Goal: Book appointment/travel/reservation

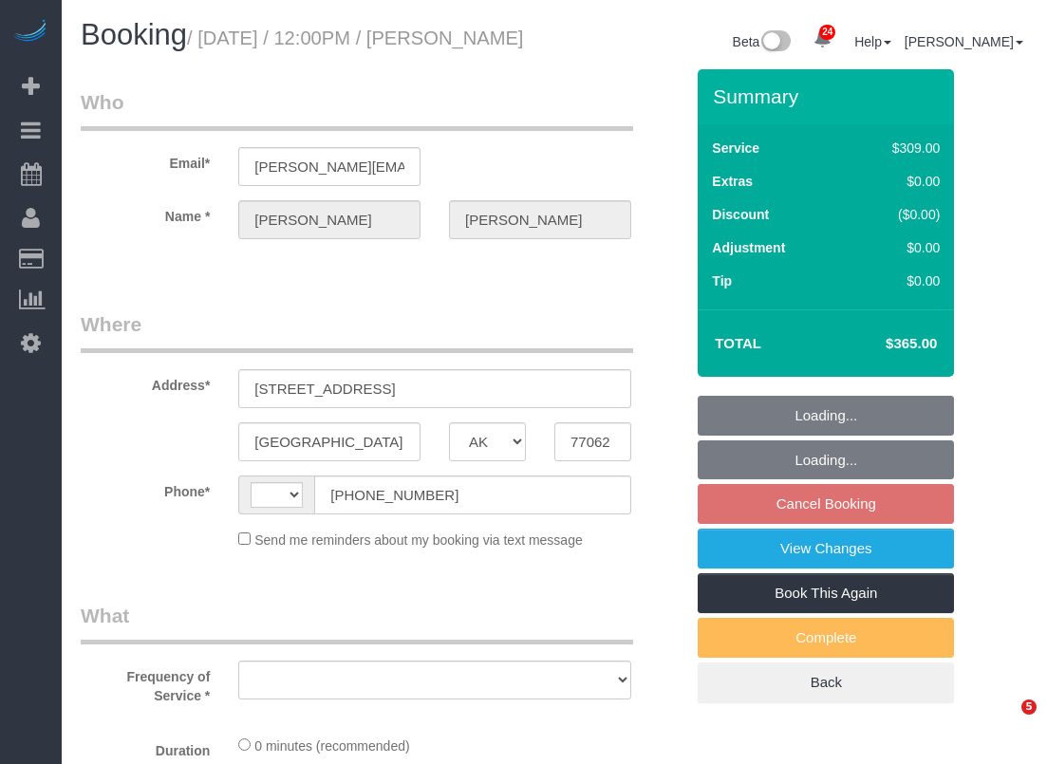
select select "[GEOGRAPHIC_DATA]"
select select "string:[GEOGRAPHIC_DATA]"
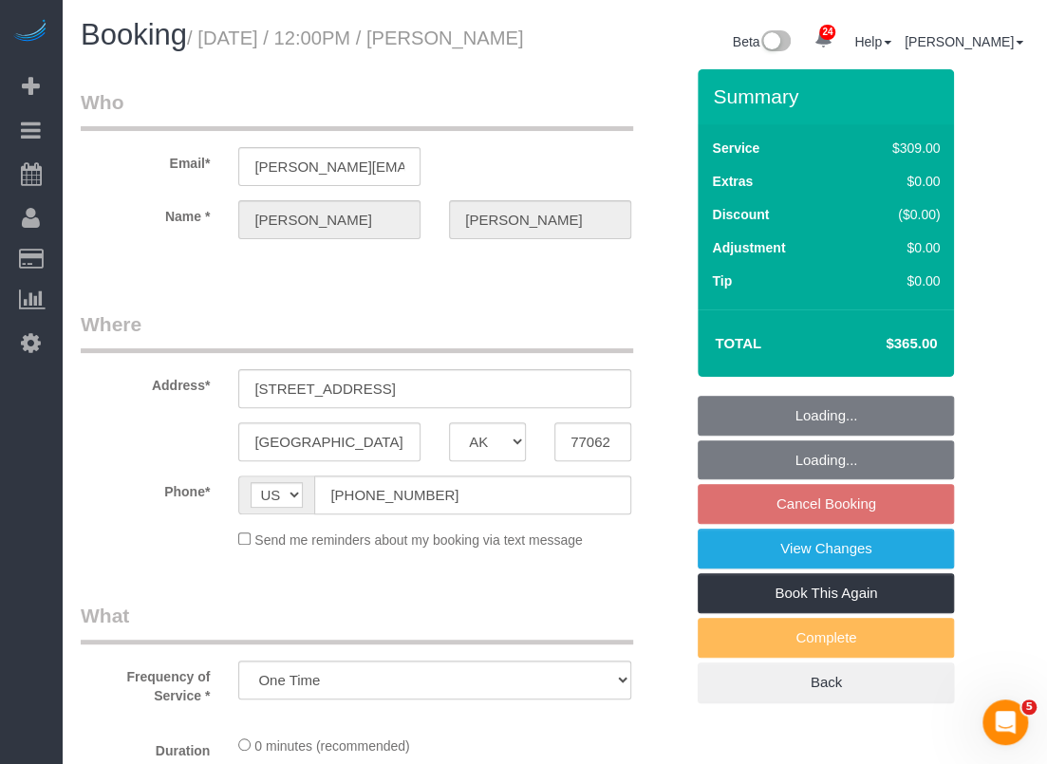
select select "object:1095"
select select "3"
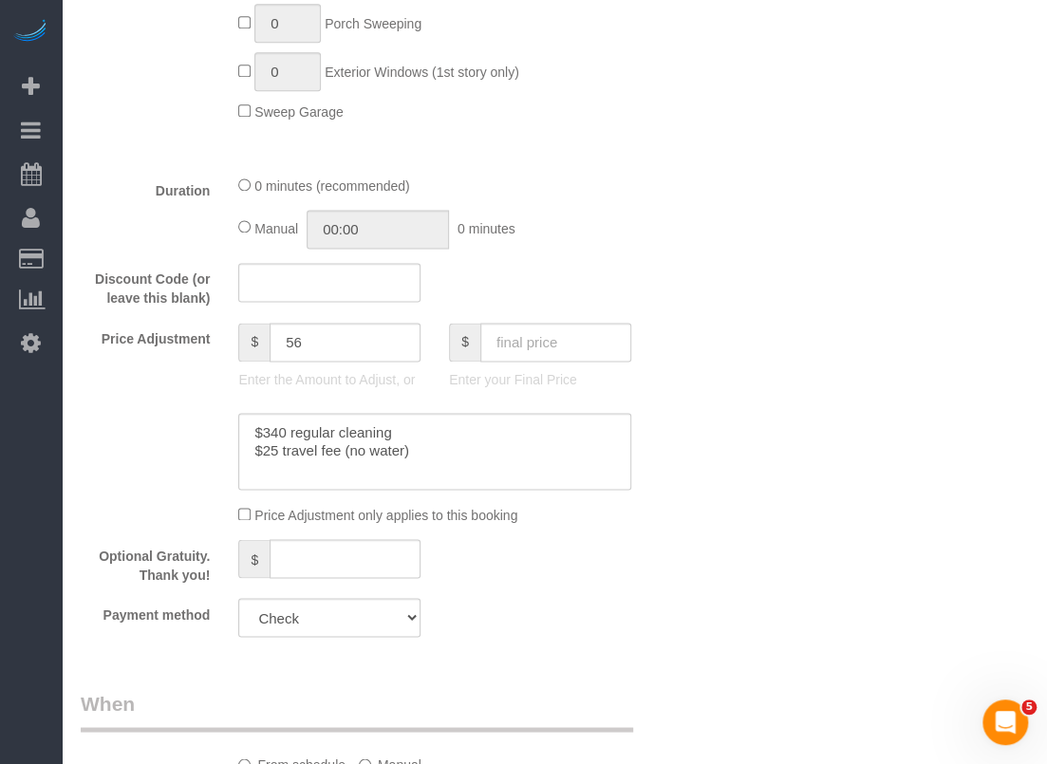
scroll to position [1328, 0]
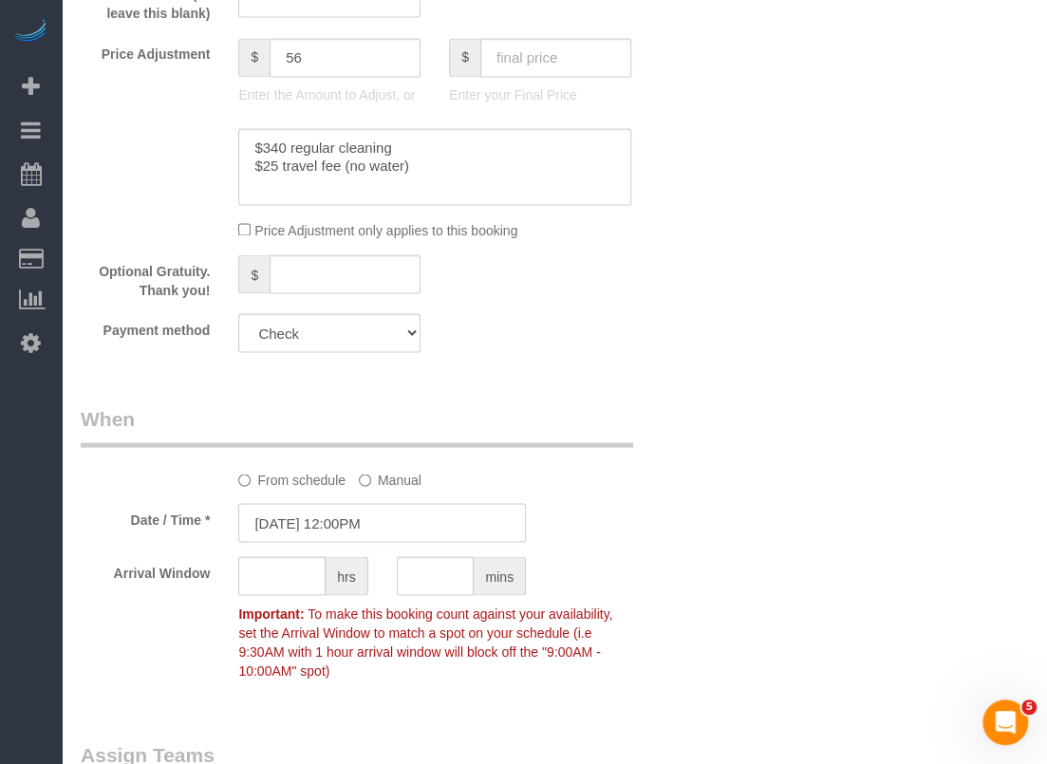
click at [499, 540] on input "[DATE] 12:00PM" at bounding box center [382, 522] width 288 height 39
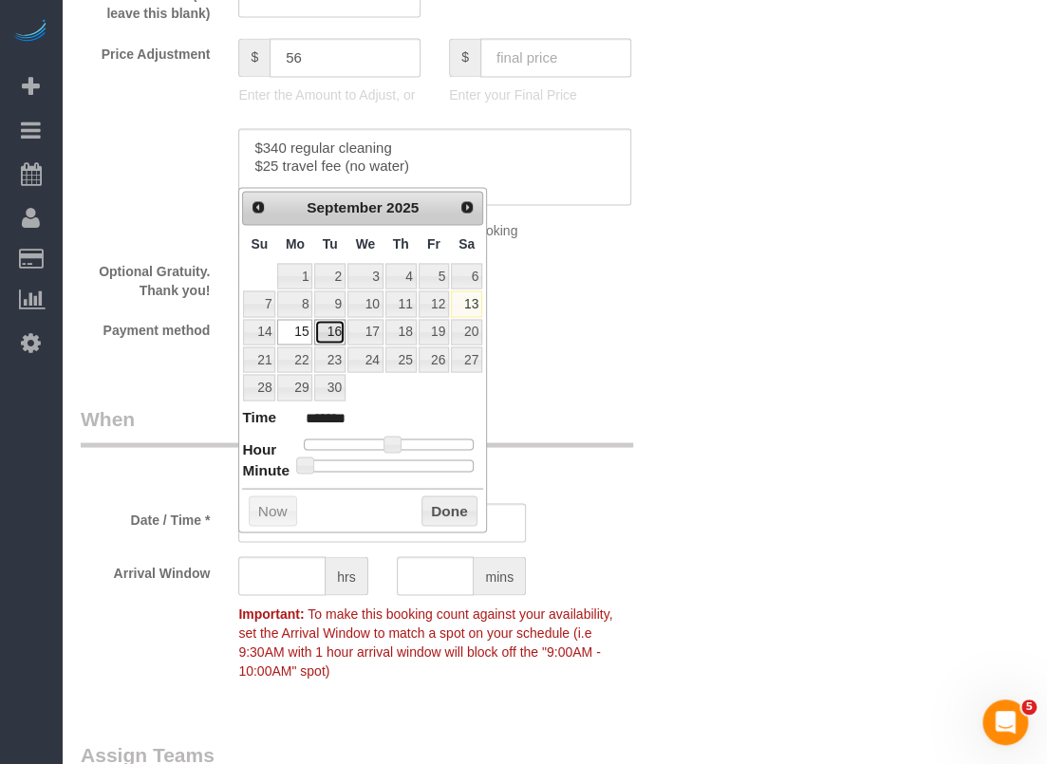
click at [338, 331] on link "16" at bounding box center [329, 332] width 30 height 26
type input "[DATE] 12:00PM"
click at [453, 506] on button "Done" at bounding box center [449, 510] width 56 height 30
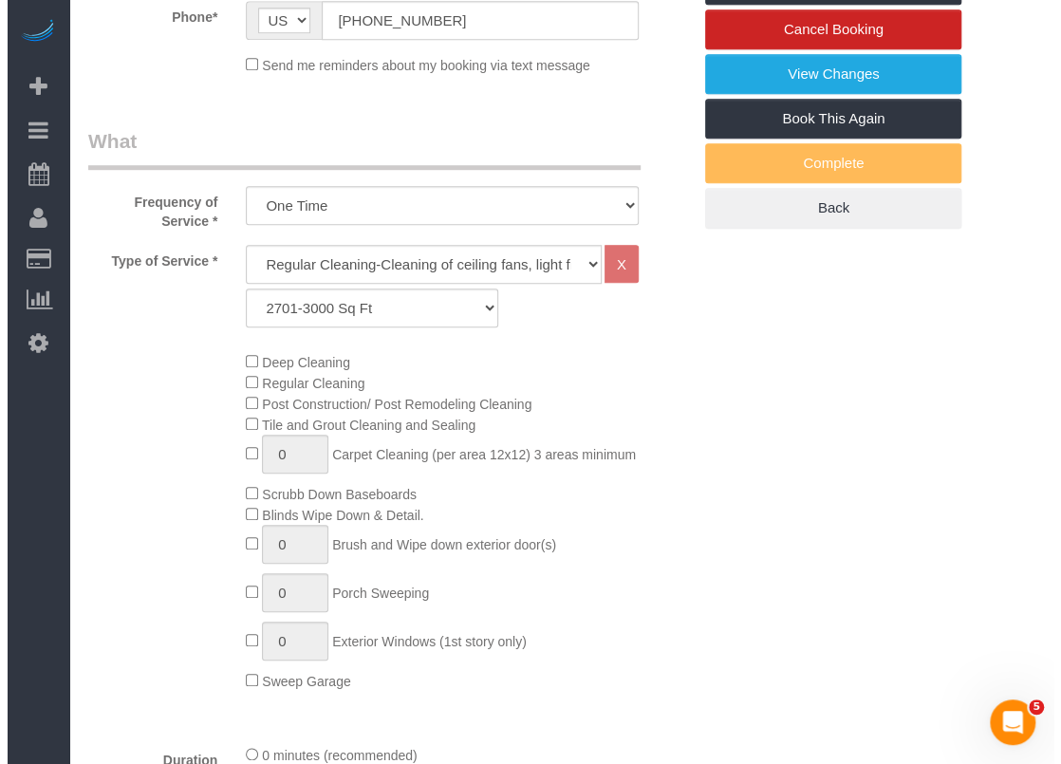
scroll to position [0, 0]
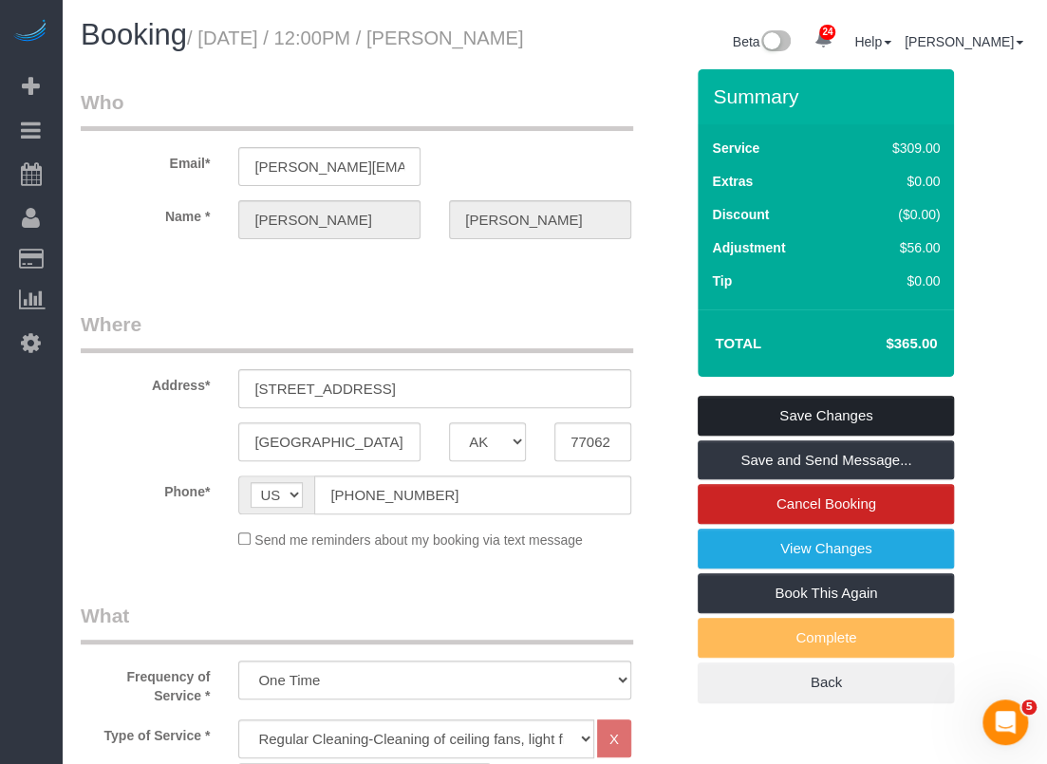
click at [755, 436] on link "Save Changes" at bounding box center [825, 416] width 256 height 40
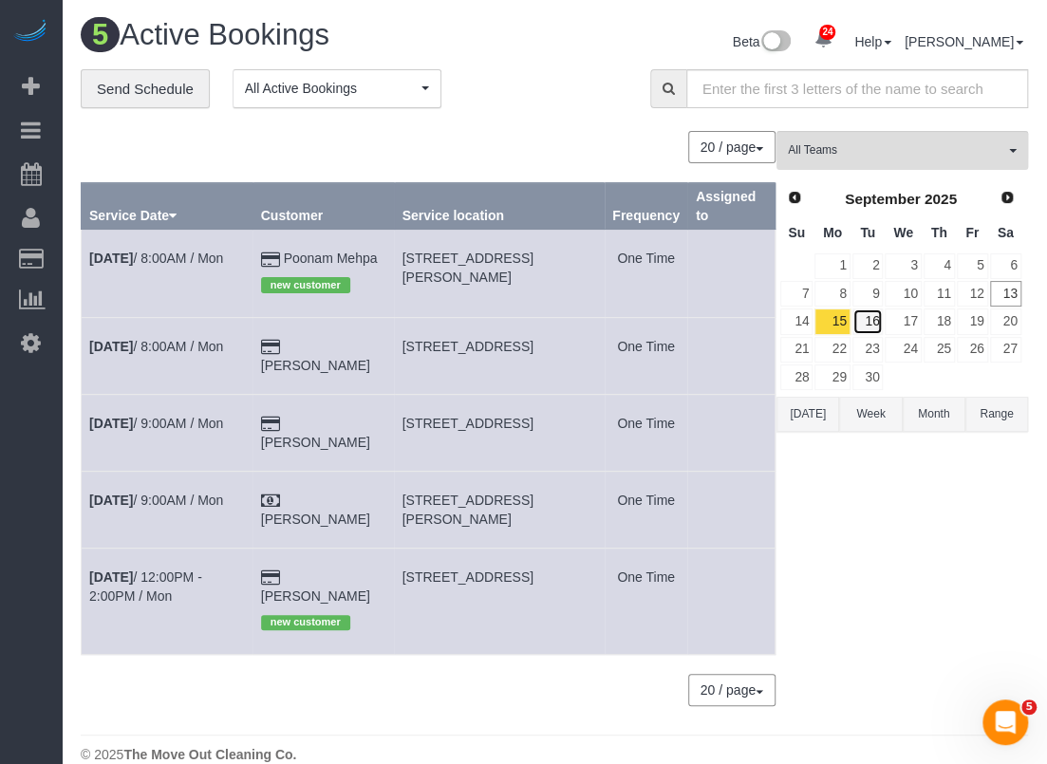
click at [872, 318] on link "16" at bounding box center [867, 321] width 31 height 26
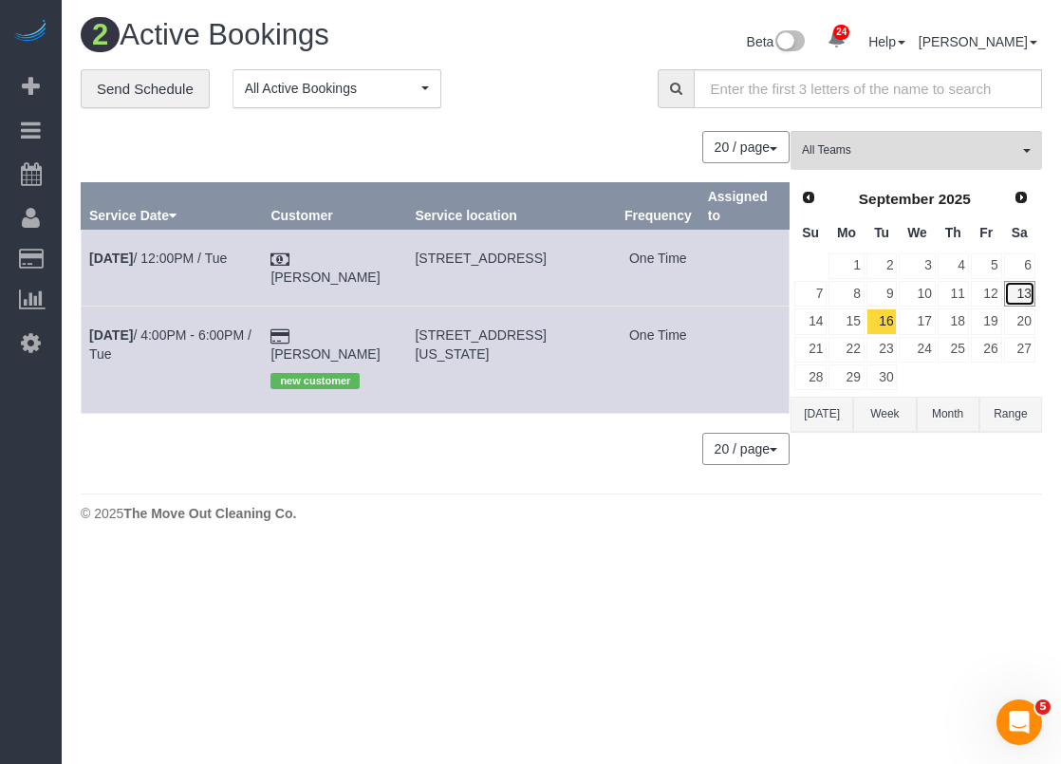
click at [1022, 292] on link "13" at bounding box center [1019, 294] width 31 height 26
